Goal: Information Seeking & Learning: Understand process/instructions

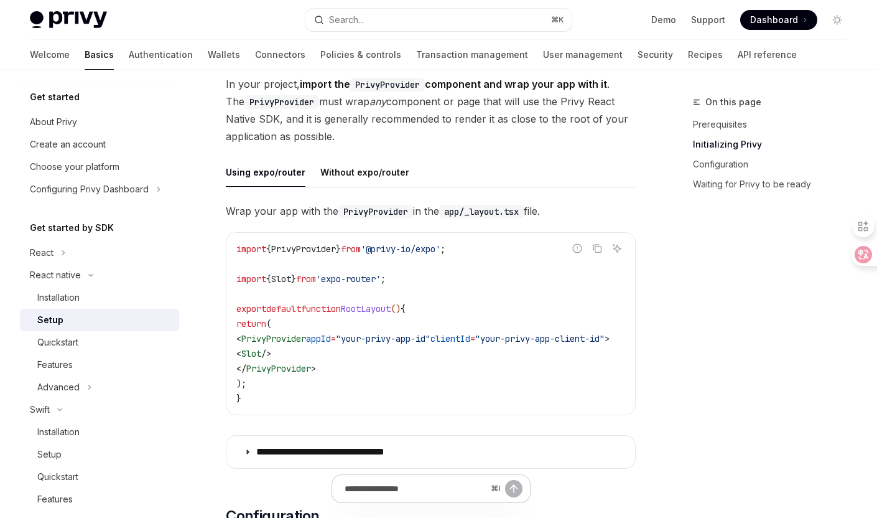
scroll to position [281, 0]
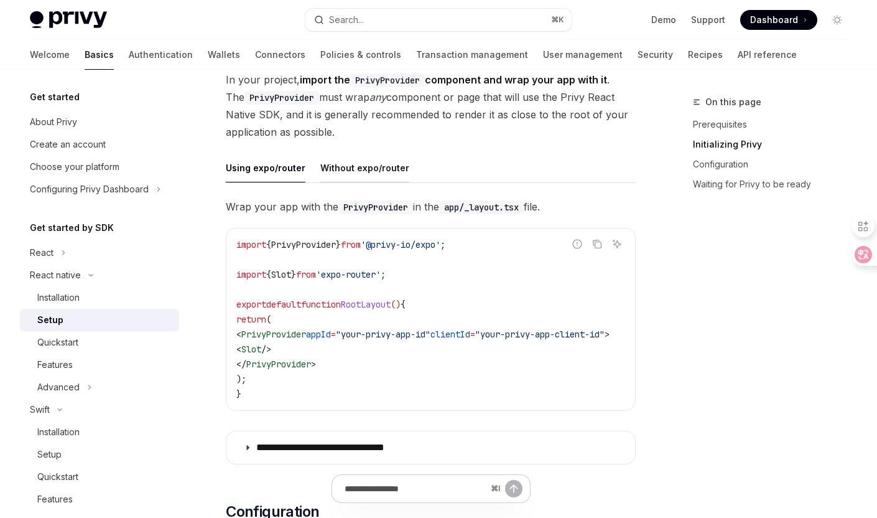
click at [361, 168] on div "Without expo/router" at bounding box center [364, 167] width 89 height 29
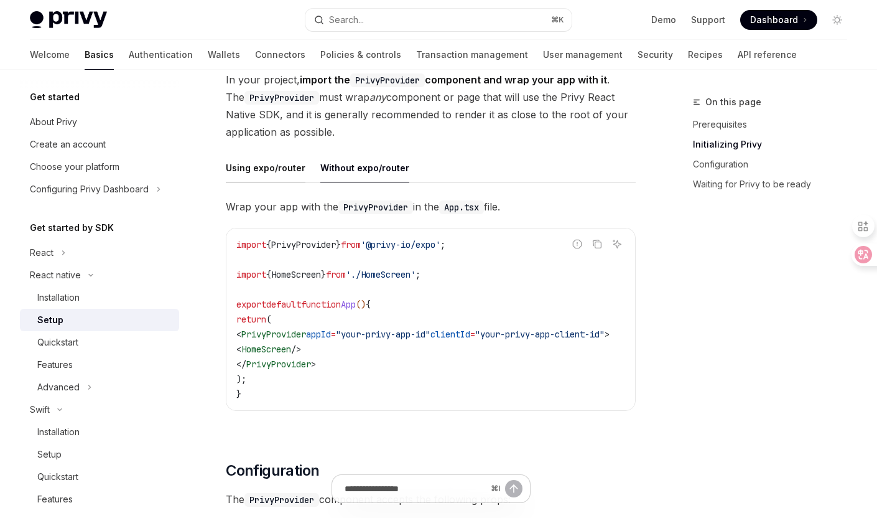
click at [283, 166] on div "Using expo/router" at bounding box center [266, 167] width 80 height 29
type textarea "*"
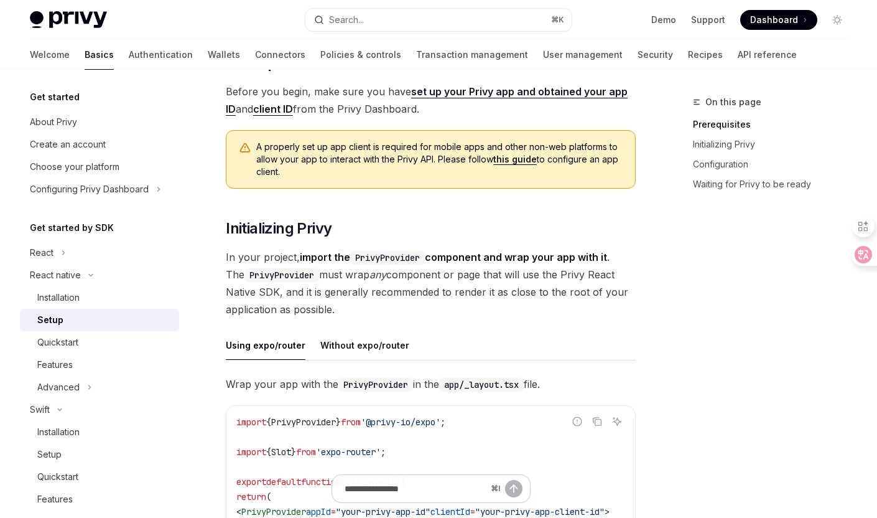
scroll to position [137, 0]
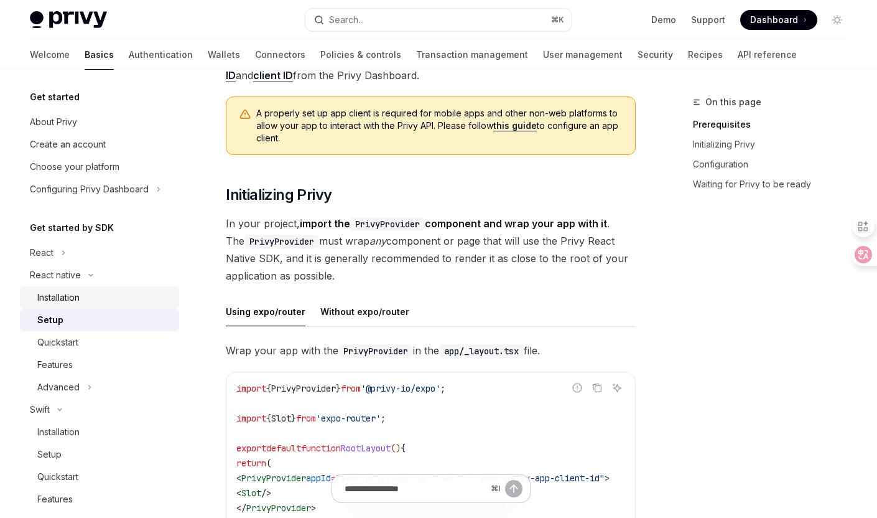
click at [74, 290] on div "Installation" at bounding box center [58, 297] width 42 height 15
click at [75, 322] on div "Setup" at bounding box center [104, 319] width 134 height 15
click at [75, 297] on div "Installation" at bounding box center [58, 297] width 42 height 15
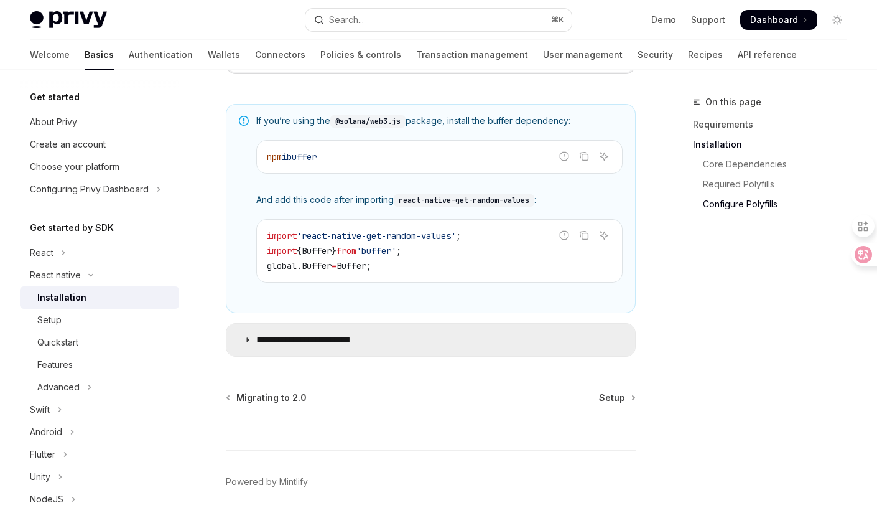
click at [316, 346] on p "**********" at bounding box center [316, 339] width 120 height 12
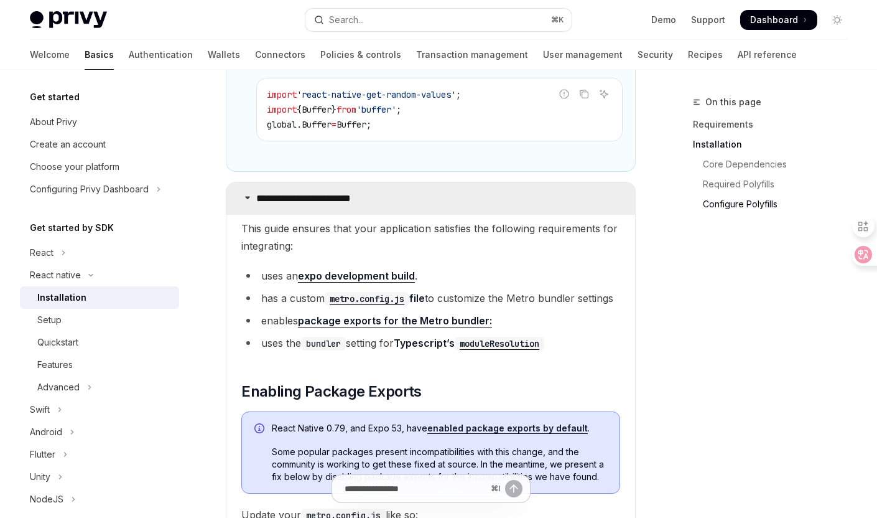
scroll to position [1131, 0]
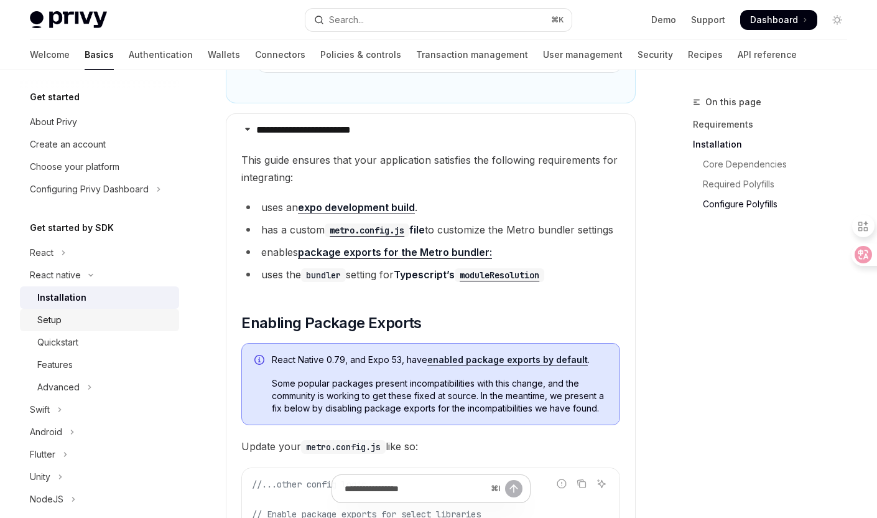
click at [65, 327] on div "Setup" at bounding box center [104, 319] width 134 height 15
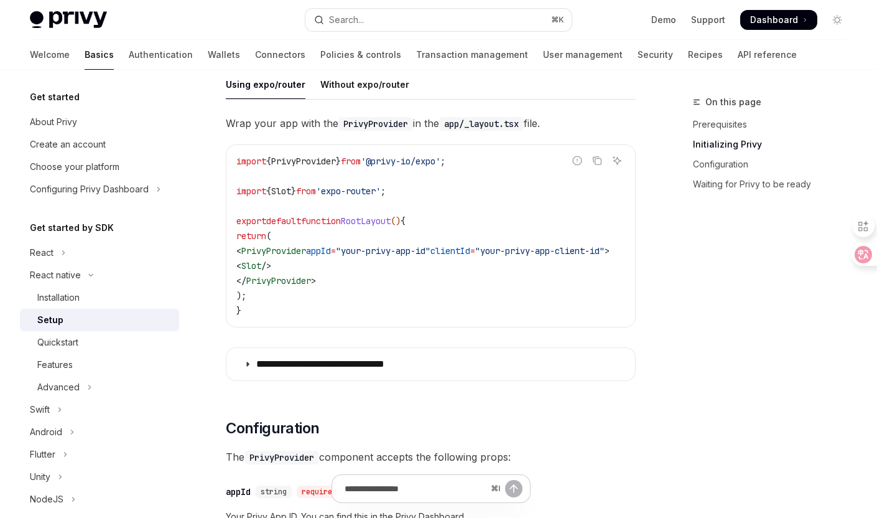
scroll to position [362, 0]
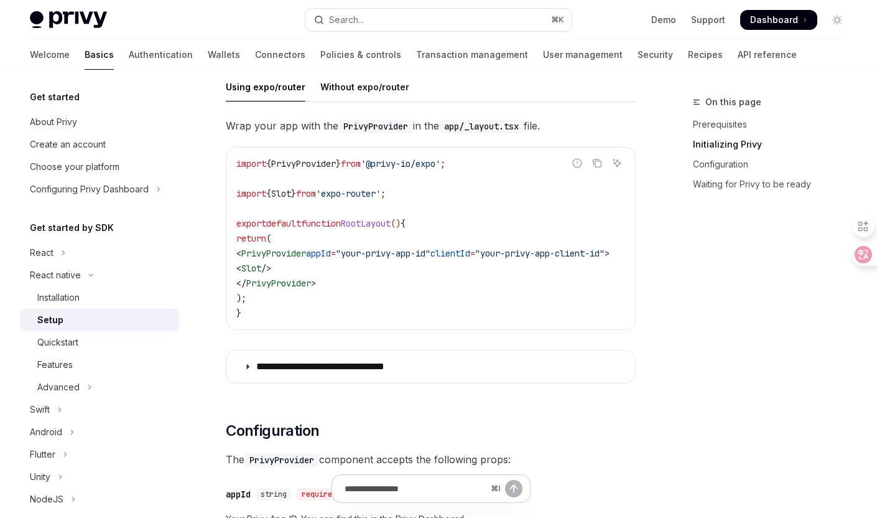
drag, startPoint x: 238, startPoint y: 162, endPoint x: 465, endPoint y: 164, distance: 227.1
click at [445, 164] on span "import { PrivyProvider } from '@privy-io/expo' ;" at bounding box center [340, 163] width 209 height 11
copy span "import { PrivyProvider } from '@privy-io/expo'"
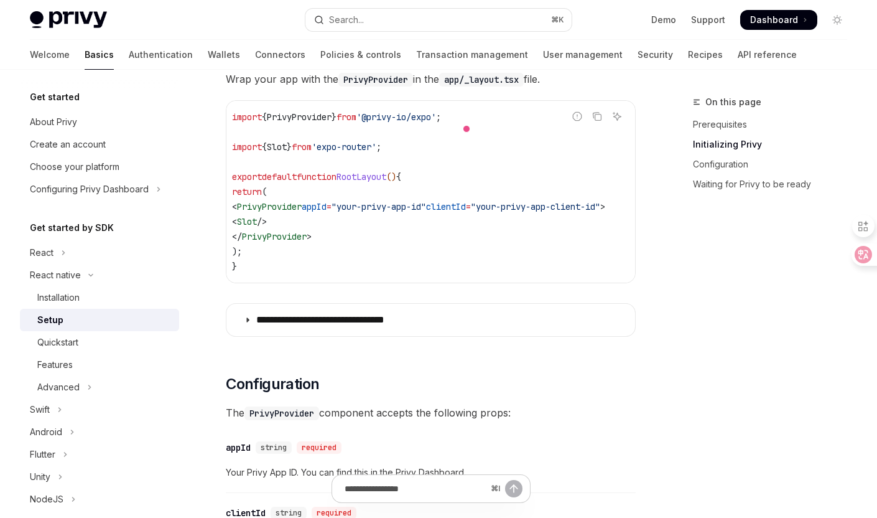
scroll to position [0, 54]
click at [448, 205] on span "clientId" at bounding box center [446, 206] width 40 height 11
copy span "clientId"
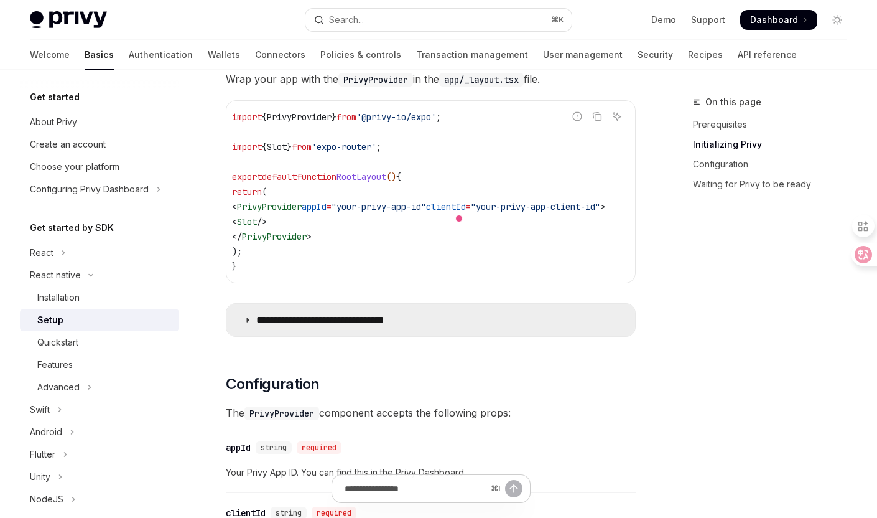
click at [323, 332] on summary "**********" at bounding box center [430, 320] width 409 height 32
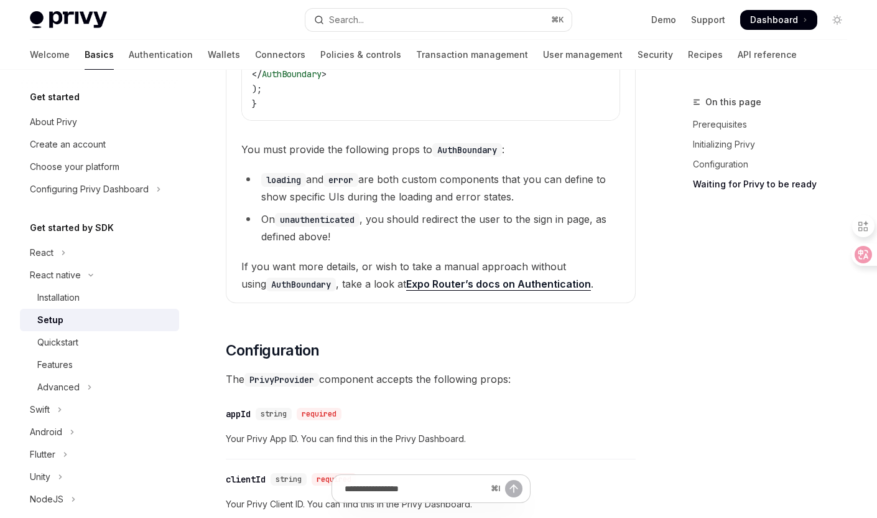
scroll to position [1286, 0]
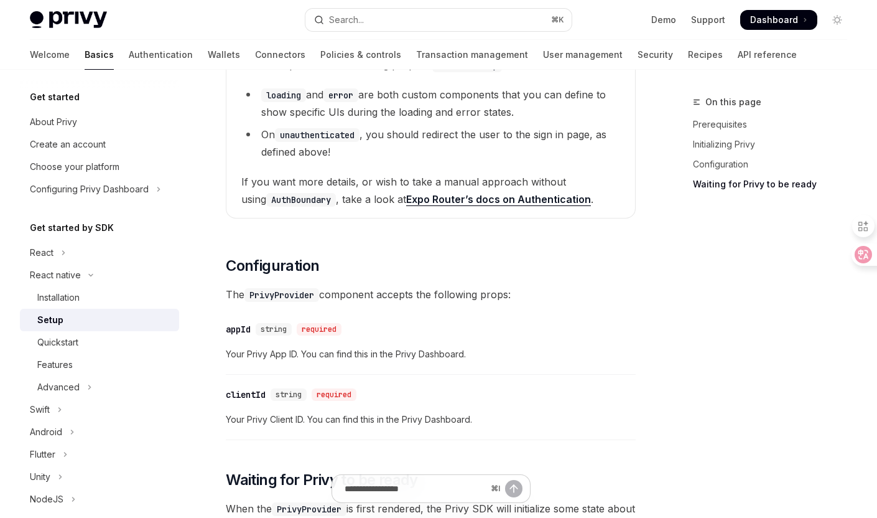
click at [458, 205] on link "Expo Router’s docs on Authentication" at bounding box center [498, 199] width 185 height 13
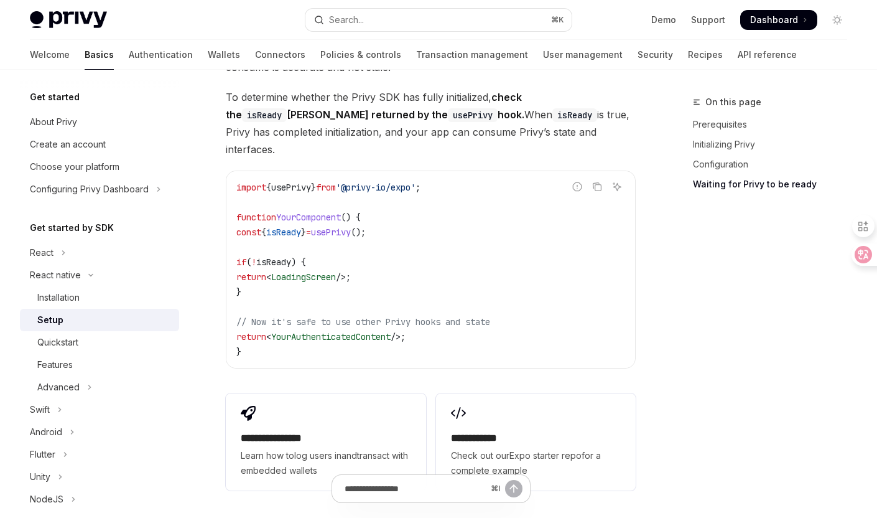
scroll to position [1835, 0]
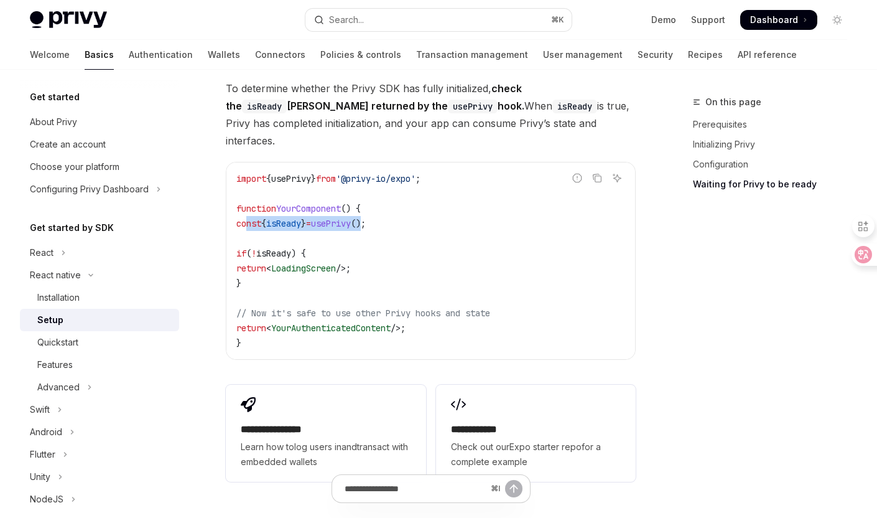
drag, startPoint x: 249, startPoint y: 213, endPoint x: 391, endPoint y: 215, distance: 142.5
click at [366, 218] on span "const { isReady } = usePrivy ();" at bounding box center [300, 223] width 129 height 11
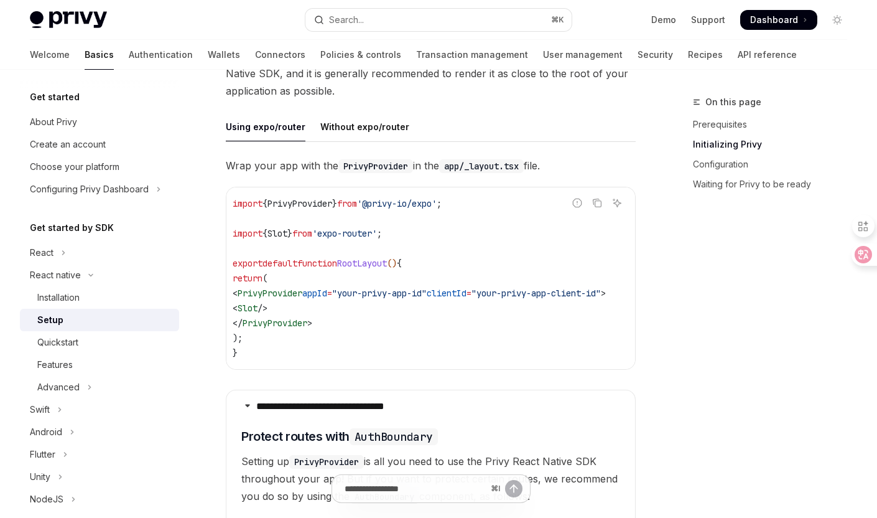
scroll to position [0, 0]
click at [598, 202] on icon "Copy the contents from the code block" at bounding box center [597, 203] width 10 height 10
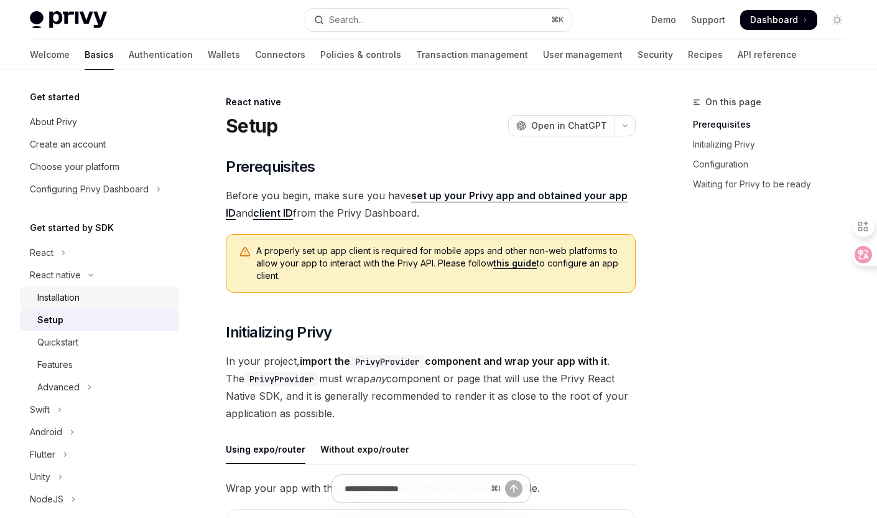
click at [105, 292] on div "Installation" at bounding box center [104, 297] width 134 height 15
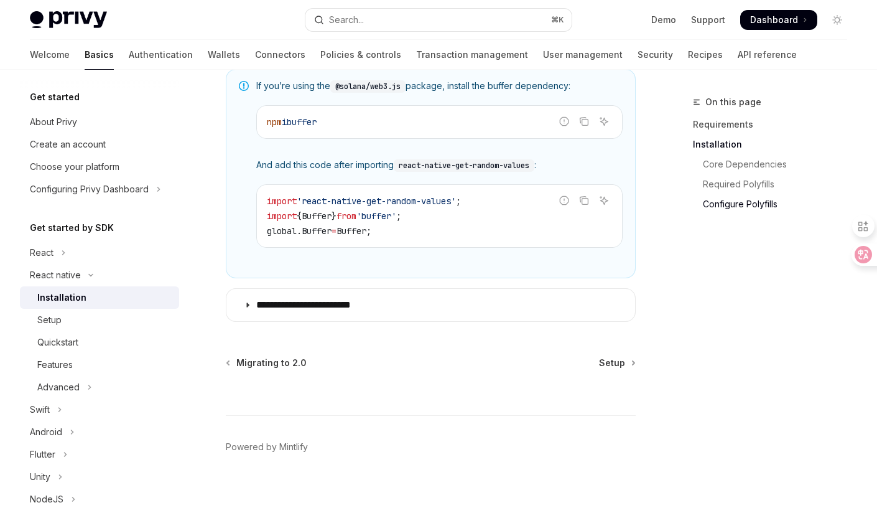
scroll to position [970, 0]
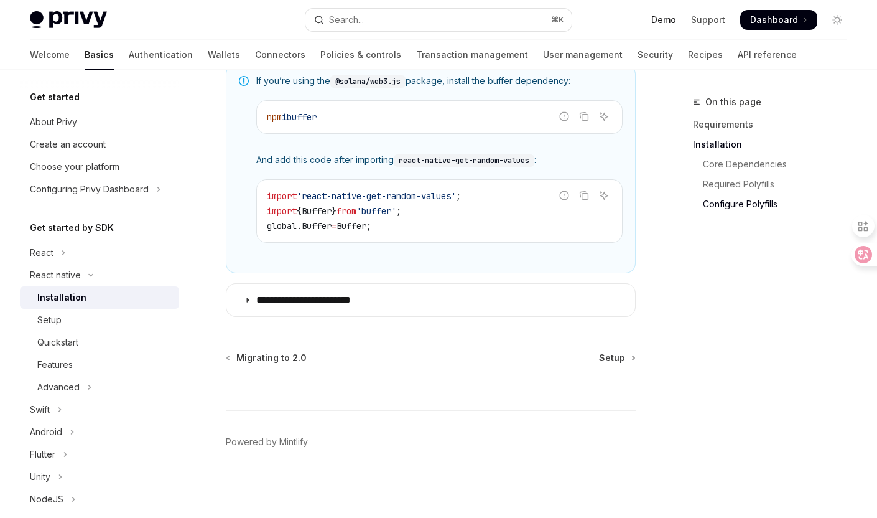
click at [656, 17] on link "Demo" at bounding box center [663, 20] width 25 height 12
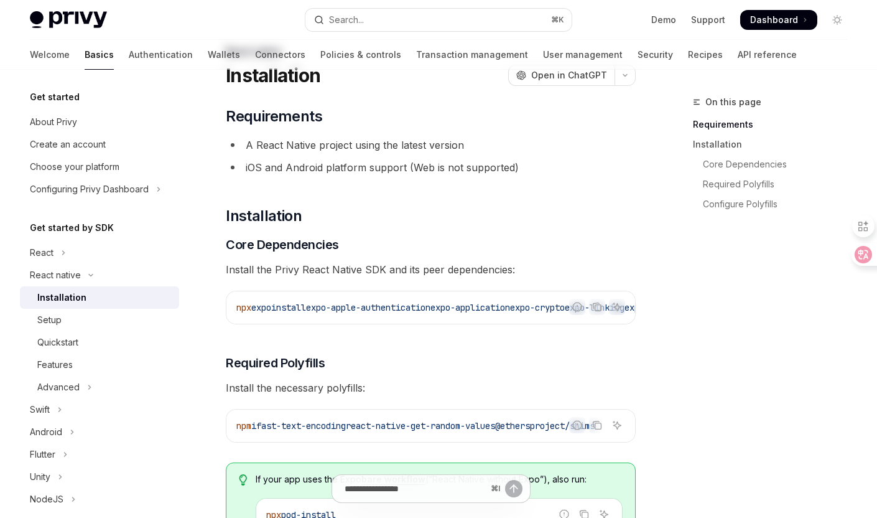
scroll to position [55, 0]
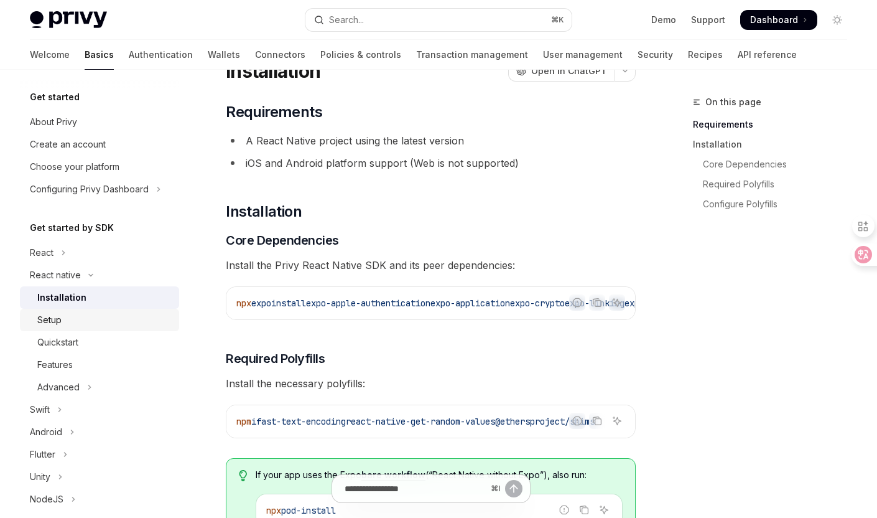
click at [124, 315] on div "Setup" at bounding box center [104, 319] width 134 height 15
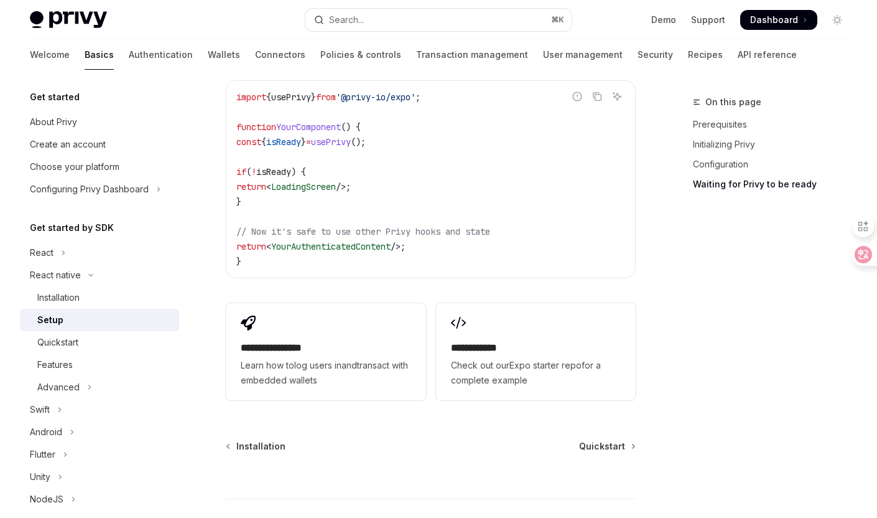
scroll to position [1160, 0]
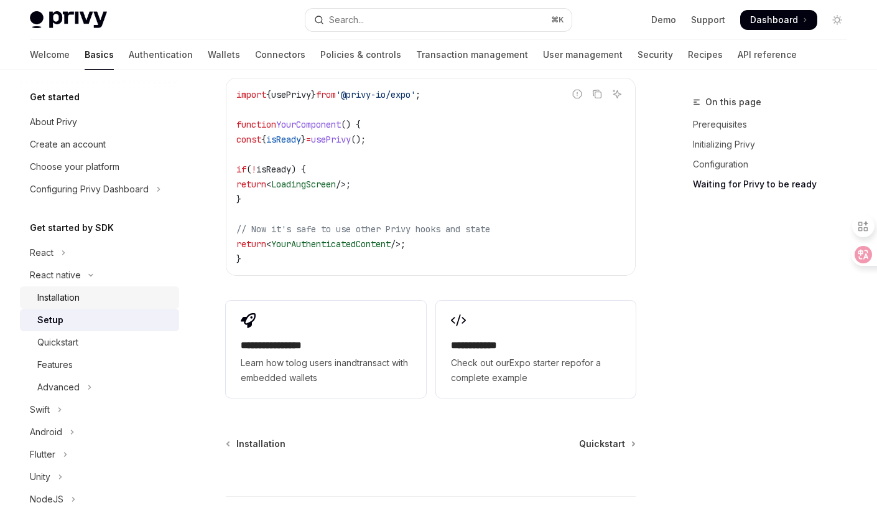
click at [122, 294] on div "Installation" at bounding box center [104, 297] width 134 height 15
type textarea "*"
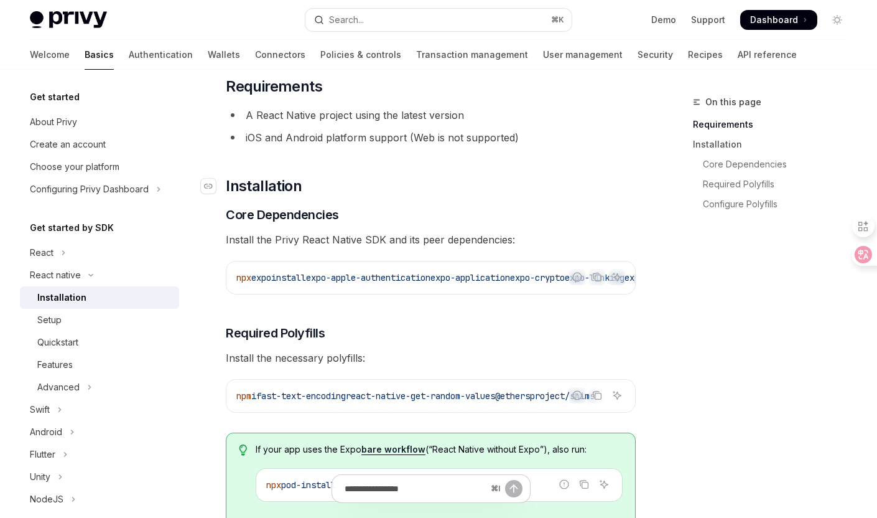
scroll to position [0, 34]
drag, startPoint x: 290, startPoint y: 277, endPoint x: 623, endPoint y: 267, distance: 332.3
click at [623, 269] on div "Report incorrect code Copy Ask AI npx expo install expo-apple-authentication ex…" at bounding box center [431, 278] width 410 height 34
click at [598, 281] on icon "Copy the contents from the code block" at bounding box center [598, 278] width 6 height 6
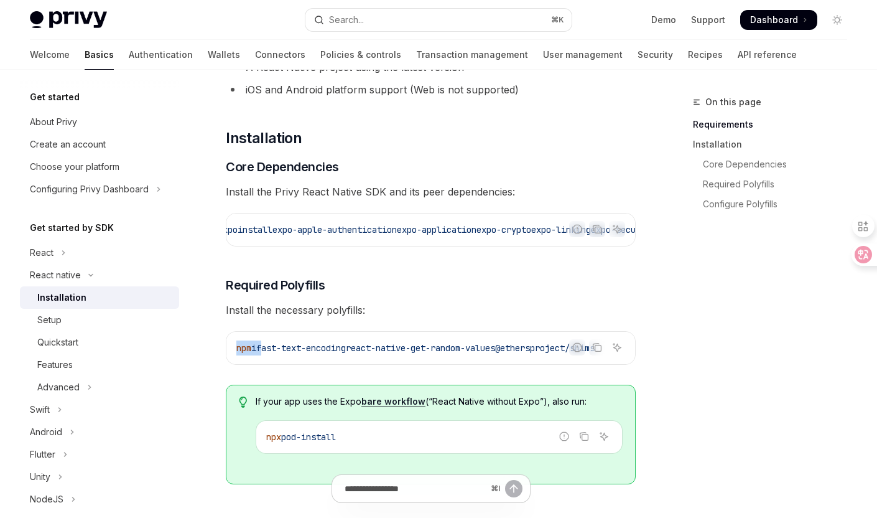
scroll to position [0, 28]
drag, startPoint x: 286, startPoint y: 353, endPoint x: 609, endPoint y: 349, distance: 322.9
click at [609, 349] on div "Report incorrect code Copy Ask AI npm i fast-text-encoding react-native-get-ran…" at bounding box center [431, 348] width 410 height 34
click at [605, 351] on button "Copy the contents from the code block" at bounding box center [597, 347] width 16 height 16
click at [780, 22] on span "Dashboard" at bounding box center [774, 20] width 48 height 12
